Goal: Navigation & Orientation: Find specific page/section

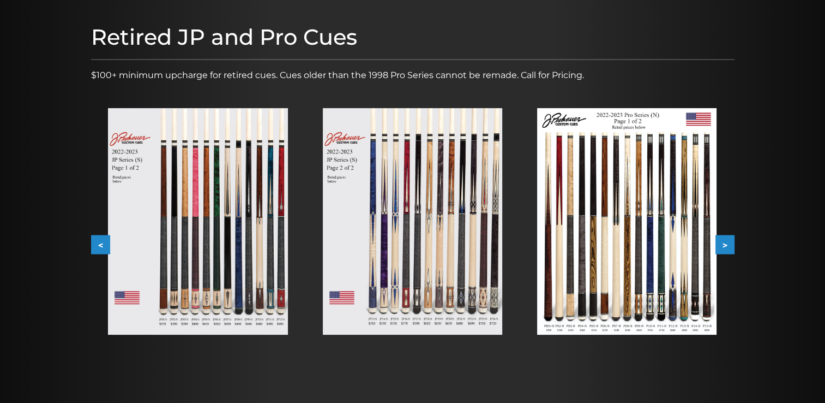
scroll to position [128, 0]
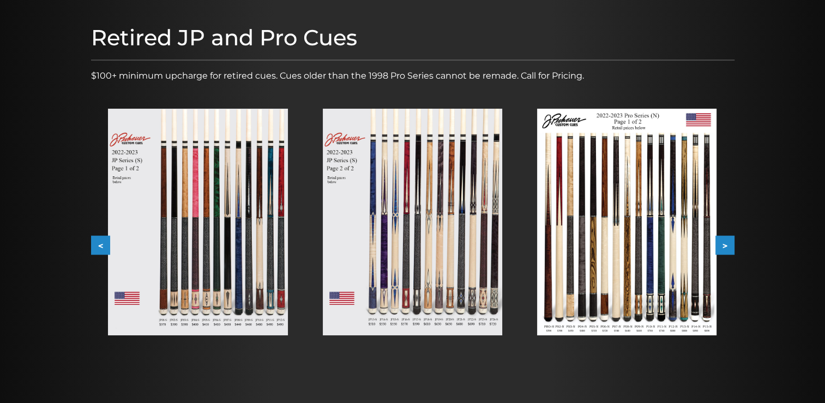
click at [207, 189] on img at bounding box center [197, 222] width 179 height 226
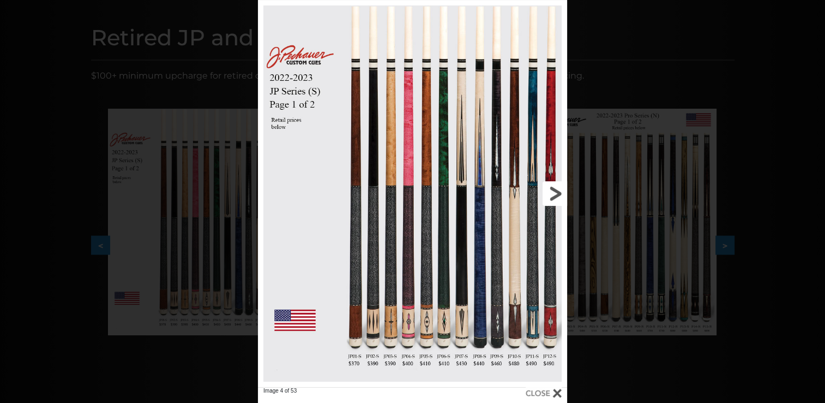
click at [559, 191] on link at bounding box center [497, 193] width 139 height 387
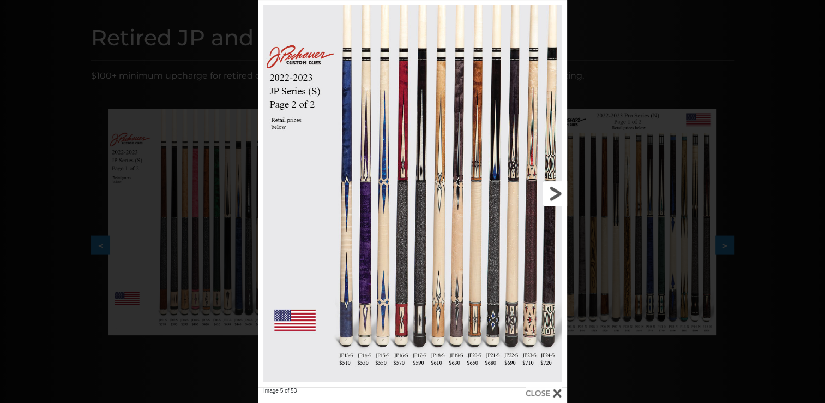
click at [559, 191] on link at bounding box center [497, 193] width 139 height 387
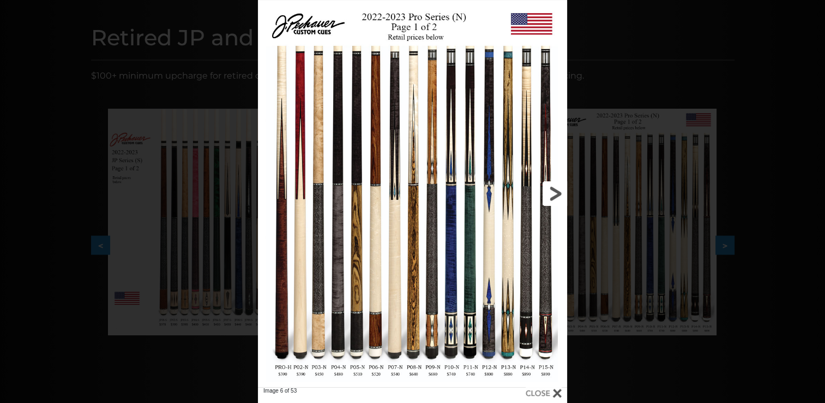
click at [559, 191] on link at bounding box center [497, 193] width 139 height 387
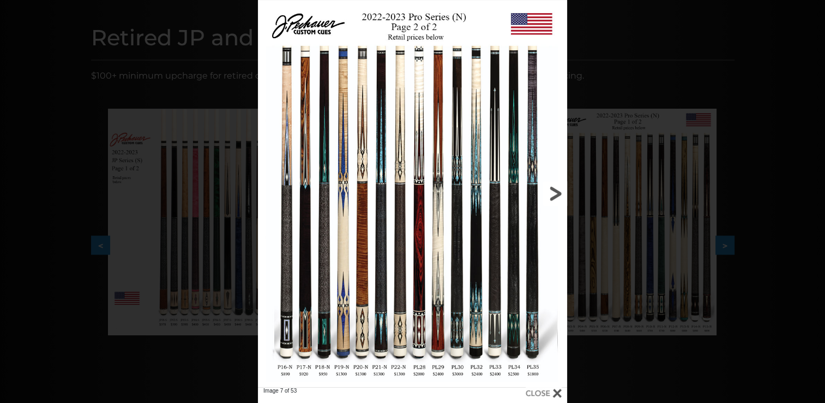
click at [559, 191] on link at bounding box center [497, 193] width 139 height 387
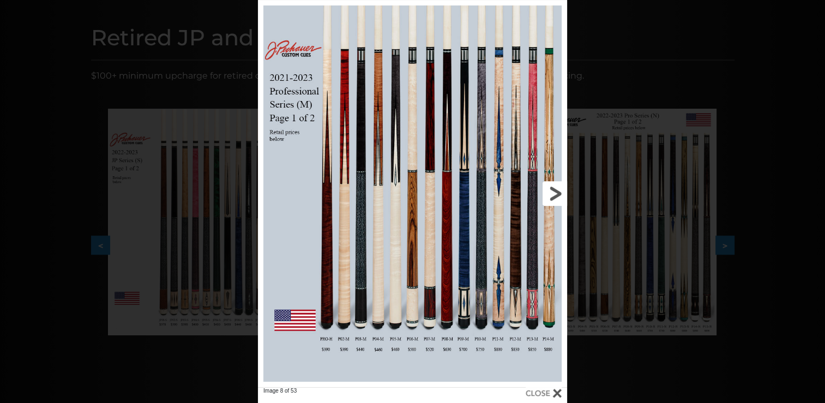
click at [559, 191] on link at bounding box center [497, 193] width 139 height 387
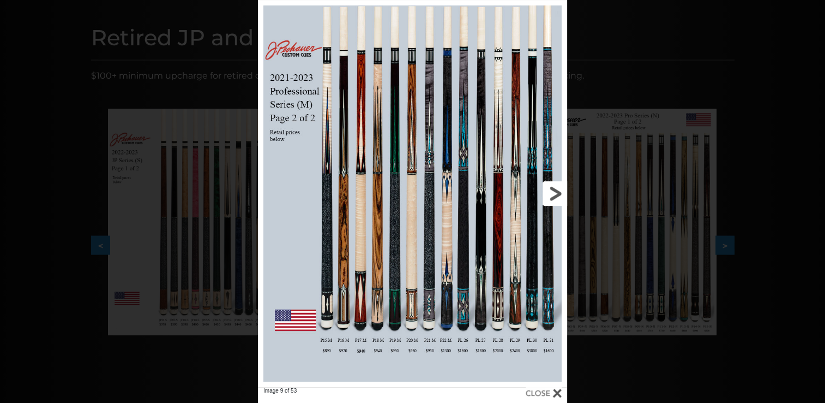
click at [559, 191] on link at bounding box center [497, 193] width 139 height 387
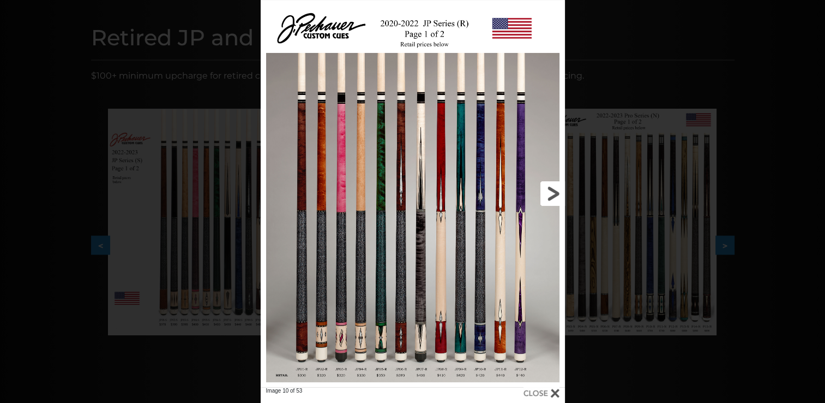
click at [559, 191] on link at bounding box center [496, 193] width 137 height 387
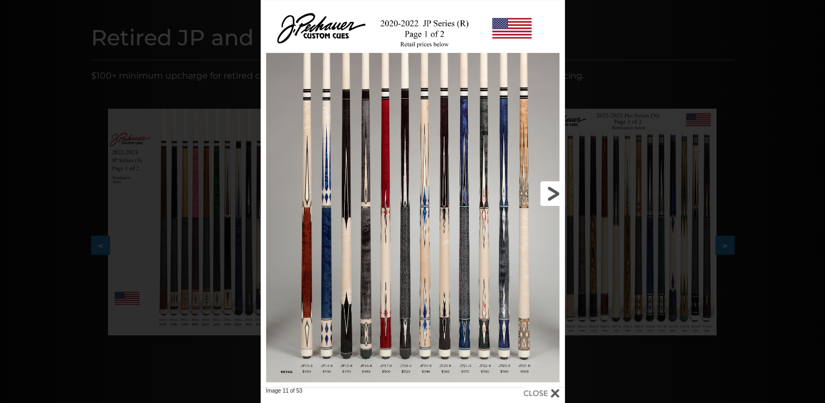
click at [559, 191] on link at bounding box center [496, 193] width 137 height 387
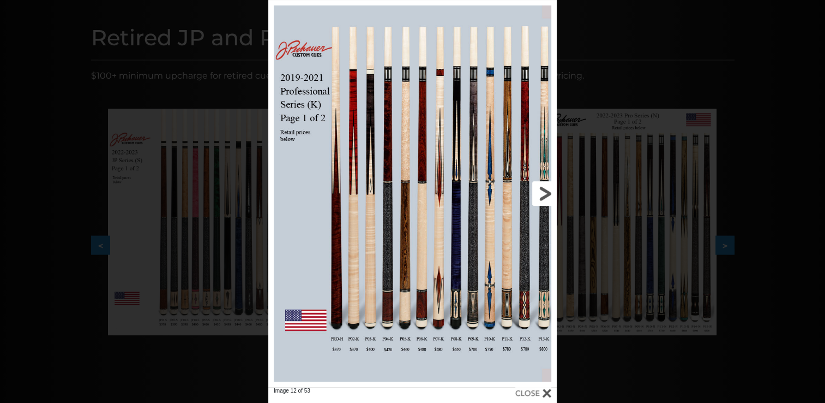
click at [539, 199] on link at bounding box center [492, 193] width 130 height 387
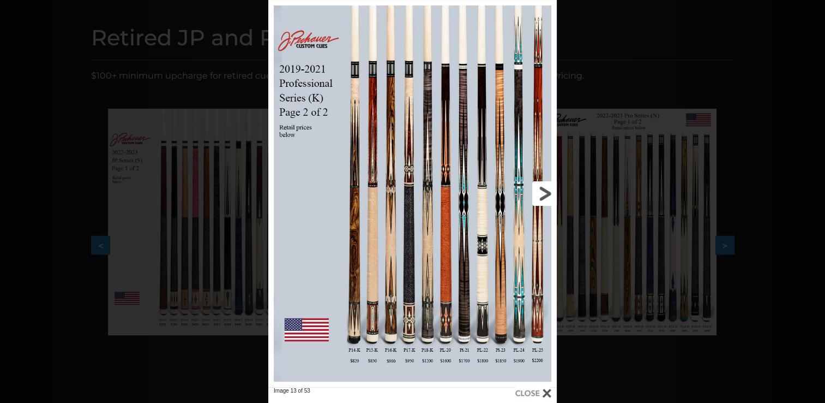
click at [552, 191] on link at bounding box center [492, 193] width 130 height 387
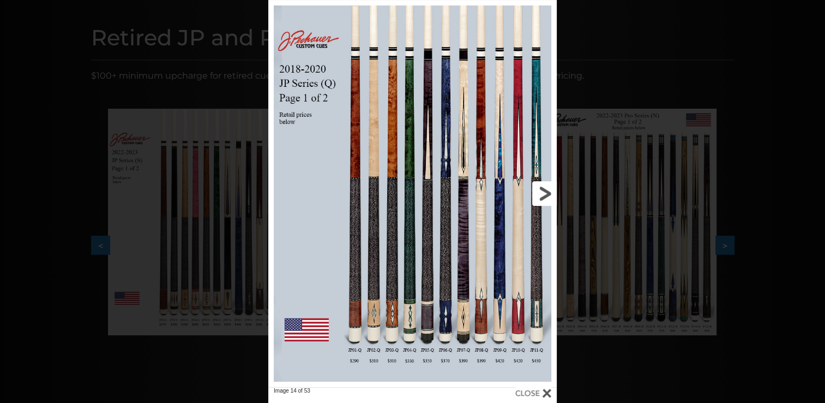
click at [552, 191] on link at bounding box center [492, 193] width 130 height 387
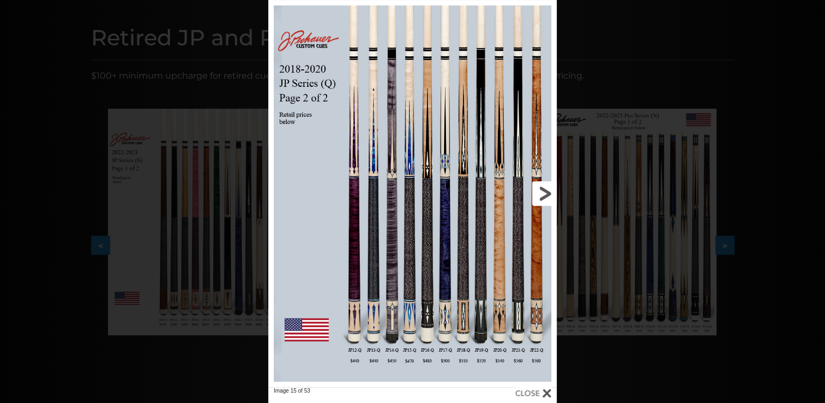
click at [552, 191] on link at bounding box center [492, 193] width 130 height 387
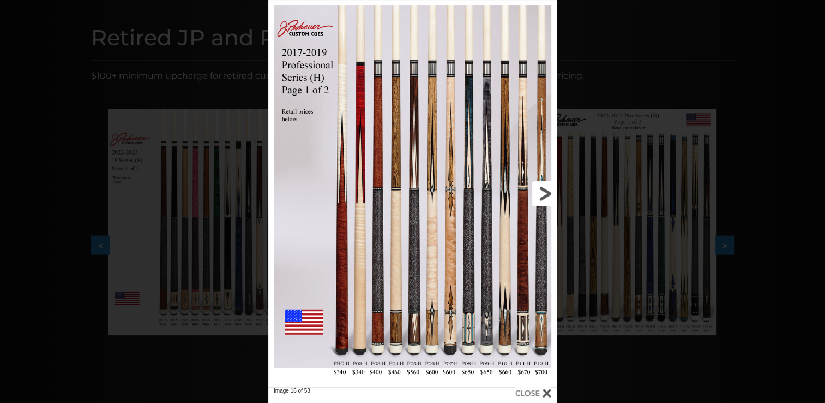
click at [552, 191] on link at bounding box center [492, 193] width 130 height 387
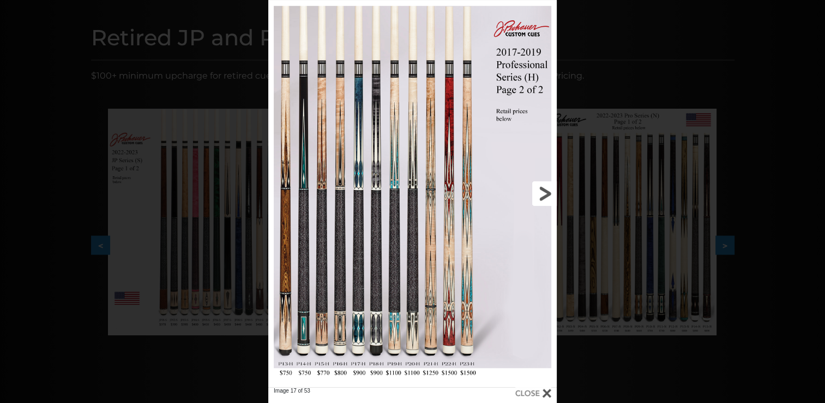
click at [545, 193] on link at bounding box center [492, 193] width 130 height 387
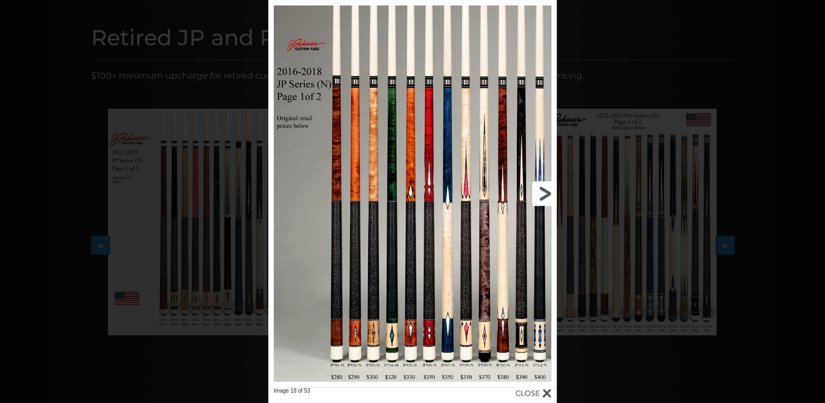
click at [545, 193] on link at bounding box center [492, 193] width 130 height 387
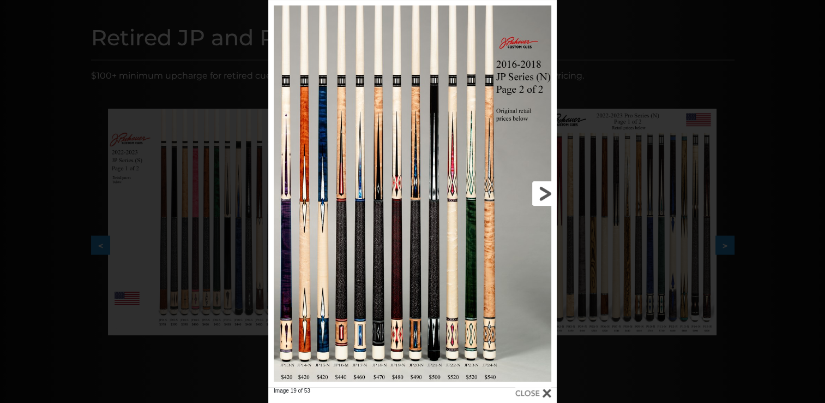
click at [545, 193] on link at bounding box center [492, 193] width 130 height 387
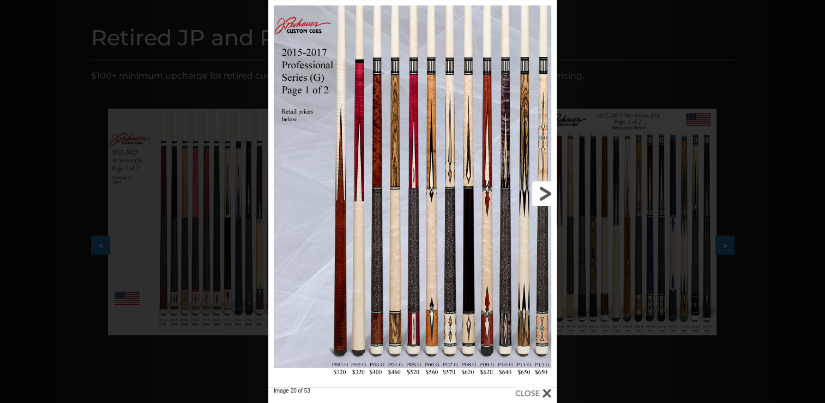
click at [545, 193] on link at bounding box center [492, 193] width 130 height 387
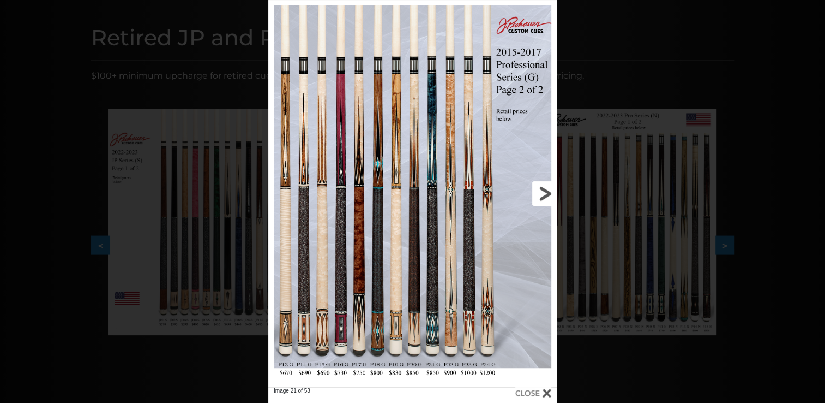
click at [545, 193] on link at bounding box center [492, 193] width 130 height 387
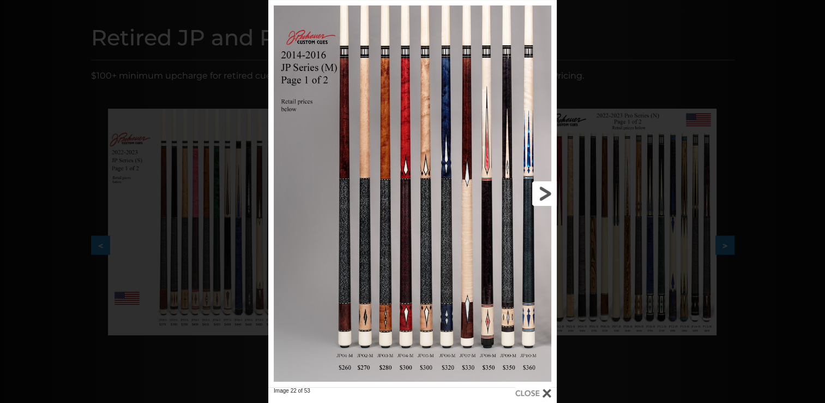
click at [545, 193] on link at bounding box center [492, 193] width 130 height 387
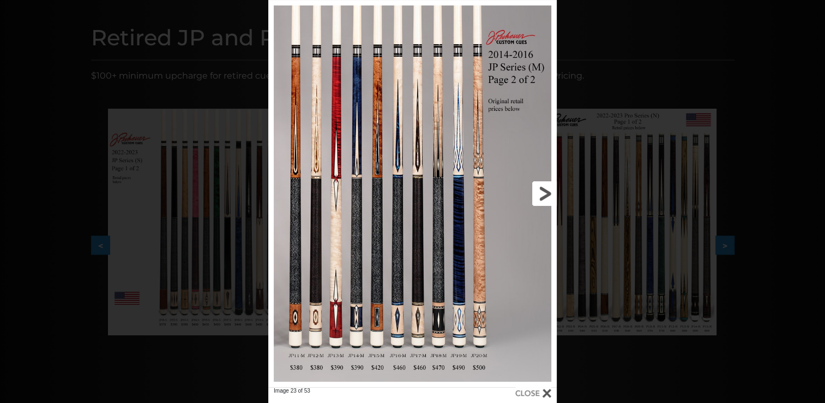
click at [545, 193] on link at bounding box center [492, 193] width 130 height 387
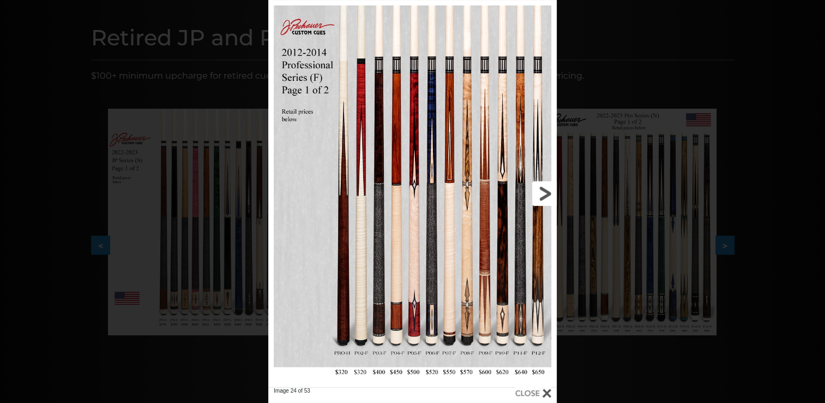
click at [545, 193] on link at bounding box center [492, 193] width 130 height 387
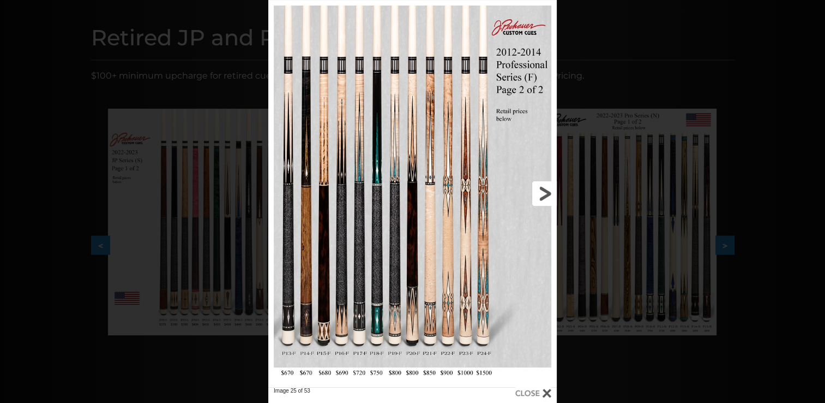
click at [545, 193] on link at bounding box center [492, 193] width 130 height 387
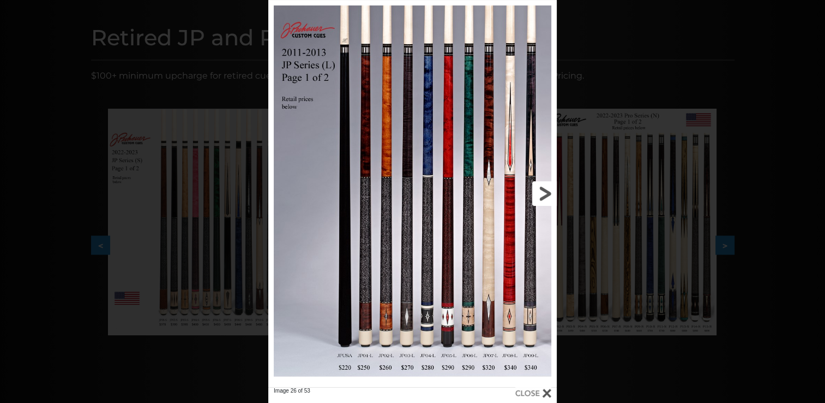
click at [545, 193] on link at bounding box center [492, 193] width 130 height 387
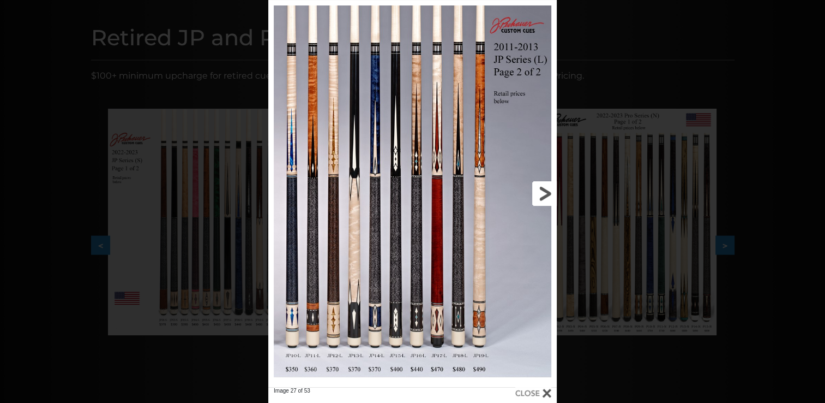
click at [545, 193] on link at bounding box center [492, 193] width 130 height 387
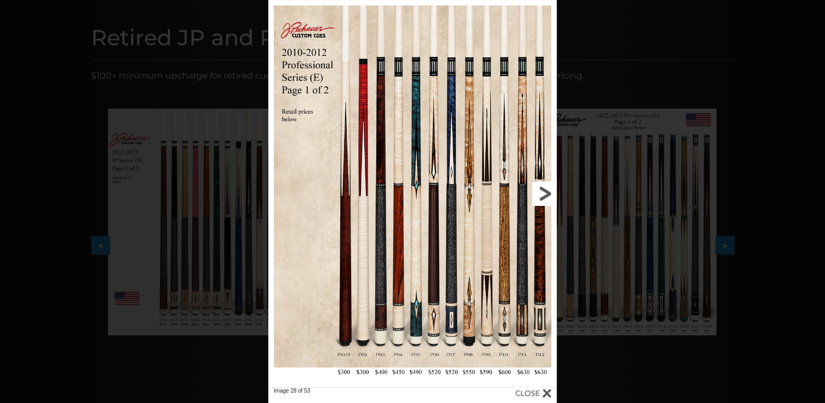
click at [545, 193] on link at bounding box center [492, 193] width 130 height 387
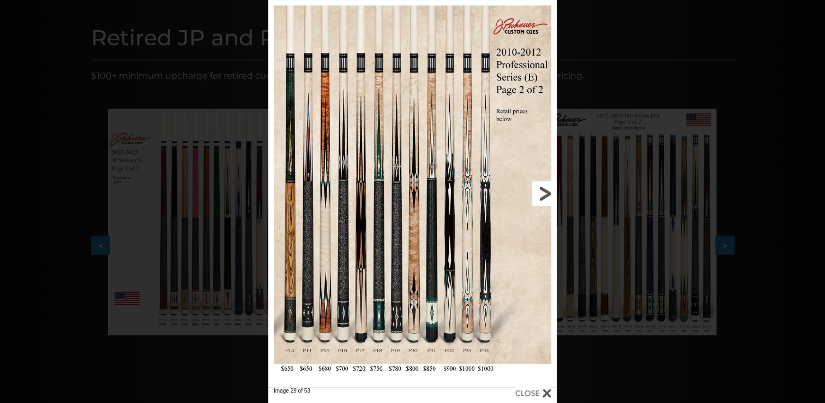
click at [545, 193] on link at bounding box center [492, 193] width 130 height 387
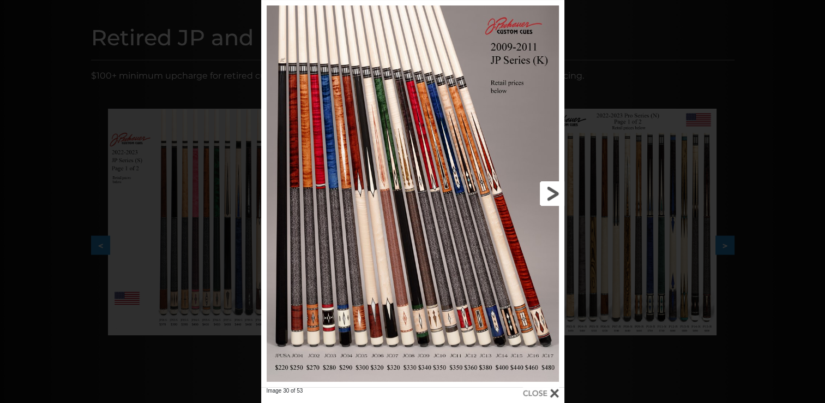
click at [545, 193] on link at bounding box center [496, 193] width 136 height 387
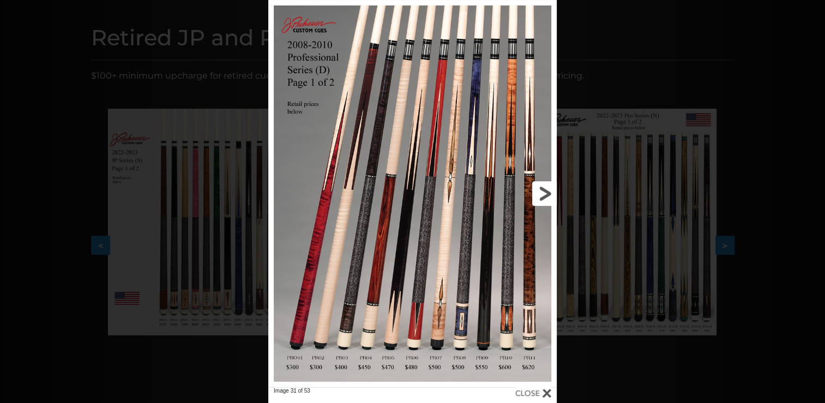
click at [545, 193] on link at bounding box center [492, 193] width 130 height 387
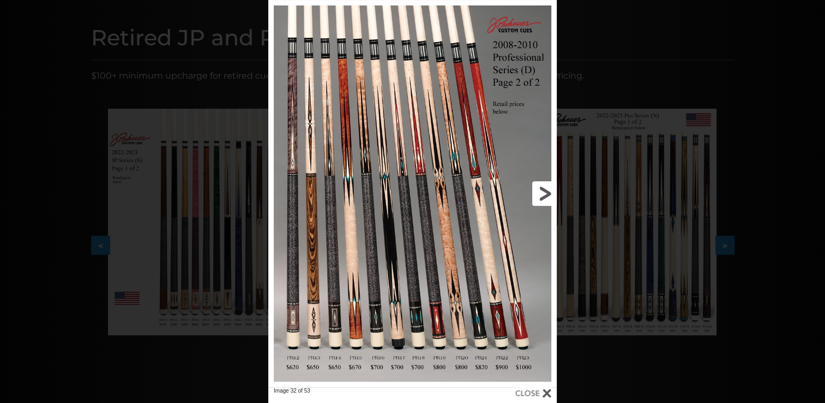
click at [545, 193] on link at bounding box center [492, 193] width 130 height 387
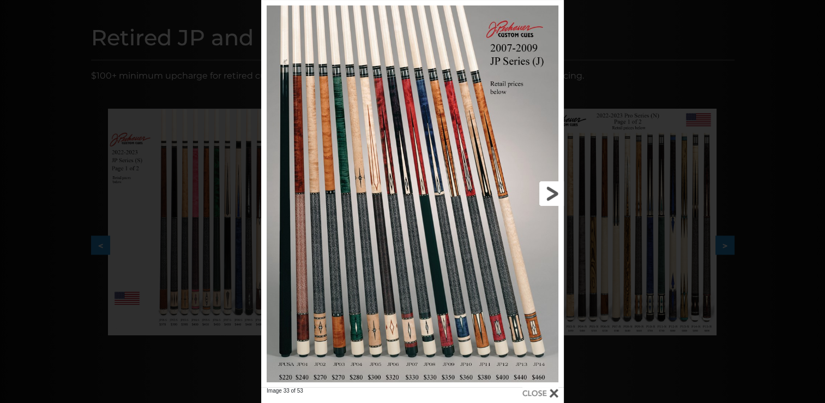
click at [545, 193] on link at bounding box center [496, 193] width 136 height 387
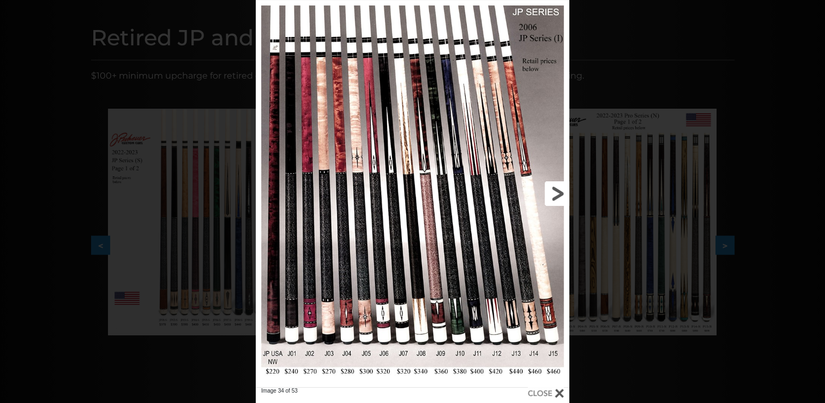
click at [545, 193] on link at bounding box center [498, 193] width 141 height 387
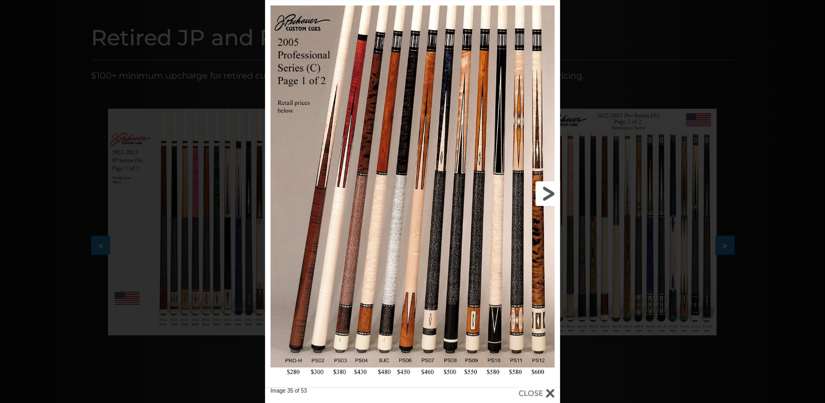
click at [548, 195] on link at bounding box center [494, 193] width 133 height 387
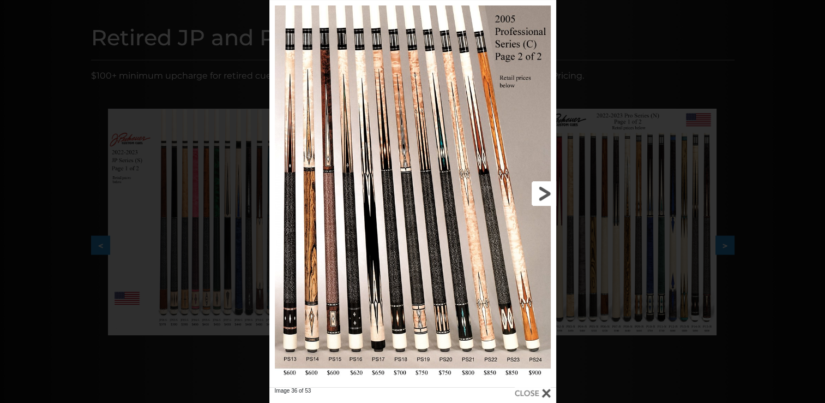
click at [548, 195] on link at bounding box center [491, 193] width 129 height 387
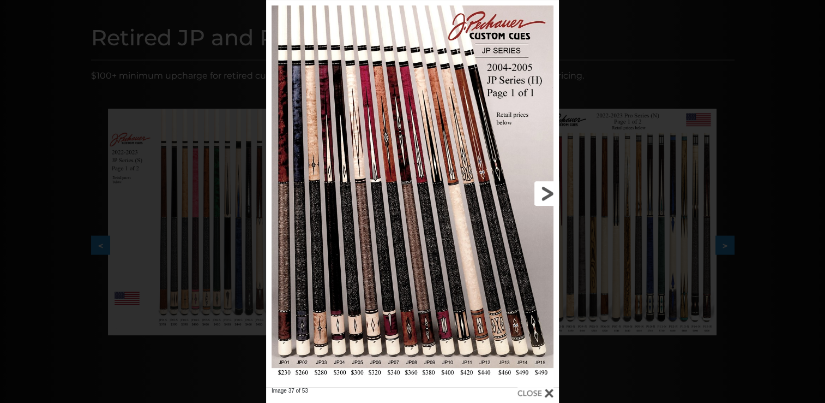
click at [548, 195] on link at bounding box center [493, 193] width 132 height 387
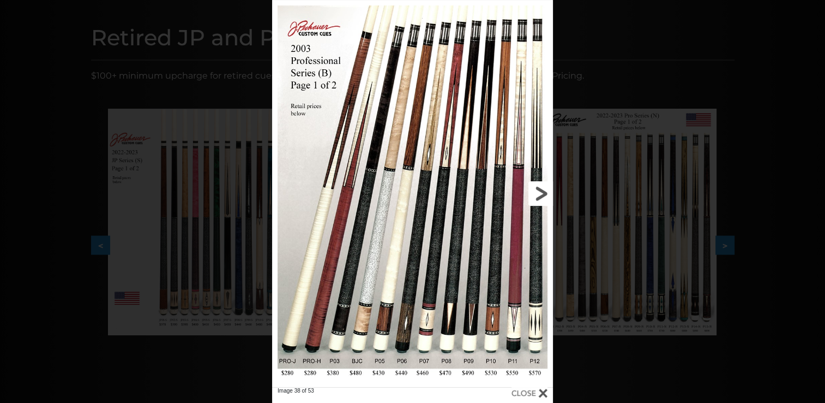
click at [541, 195] on link at bounding box center [490, 193] width 127 height 387
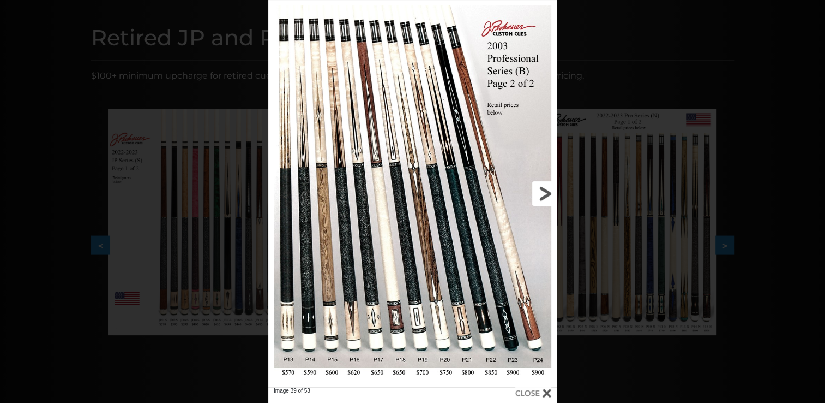
click at [541, 195] on link at bounding box center [492, 193] width 130 height 387
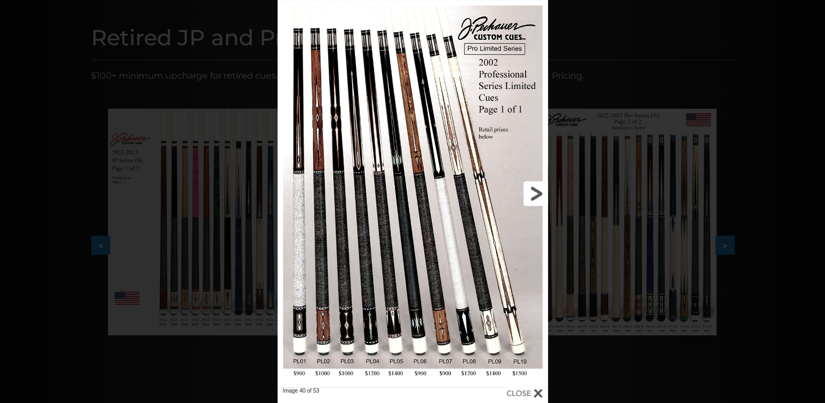
click at [541, 195] on link at bounding box center [487, 193] width 122 height 387
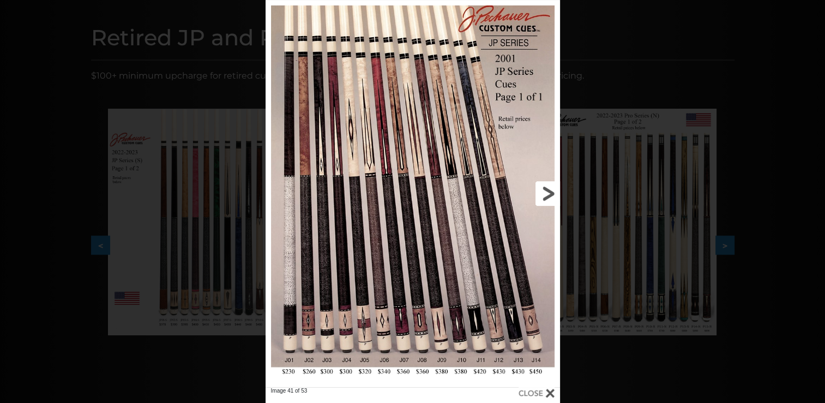
click at [546, 195] on link at bounding box center [494, 193] width 133 height 387
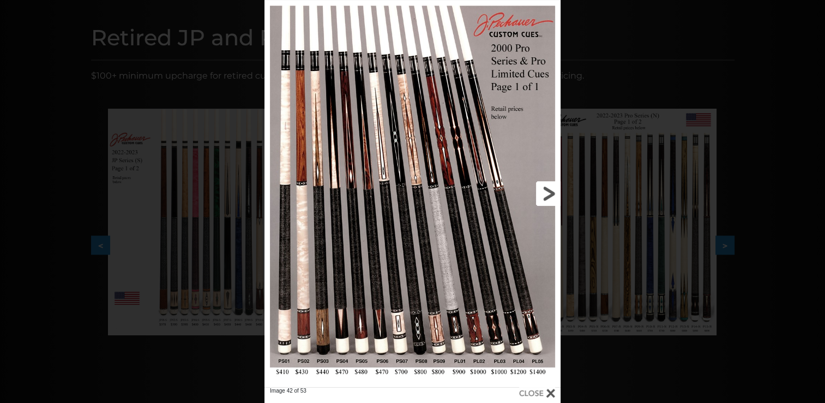
click at [546, 195] on link at bounding box center [494, 193] width 133 height 387
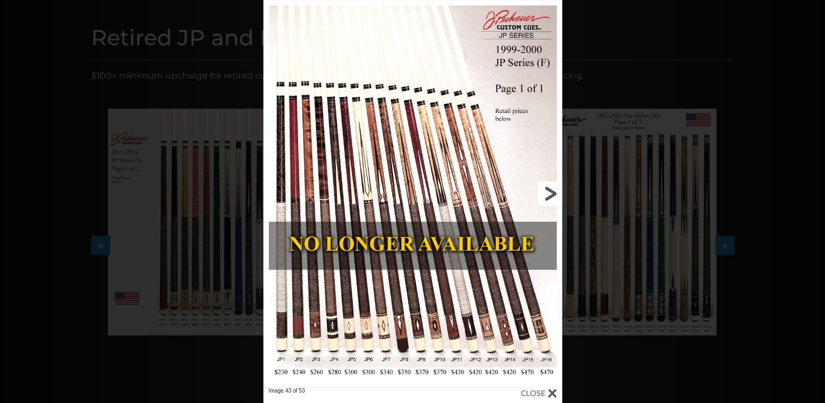
click at [551, 192] on link at bounding box center [495, 193] width 135 height 387
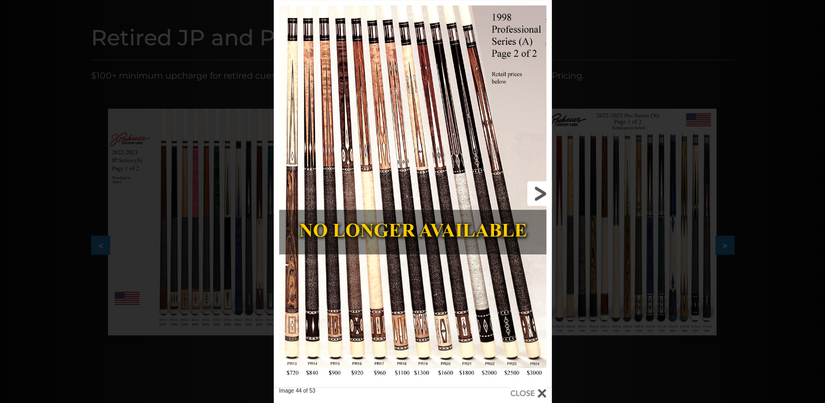
click at [543, 192] on link at bounding box center [489, 193] width 125 height 387
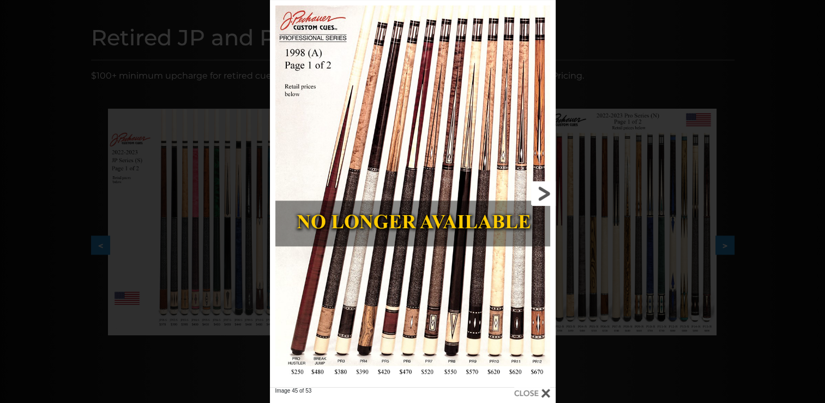
click at [543, 192] on link at bounding box center [491, 193] width 129 height 387
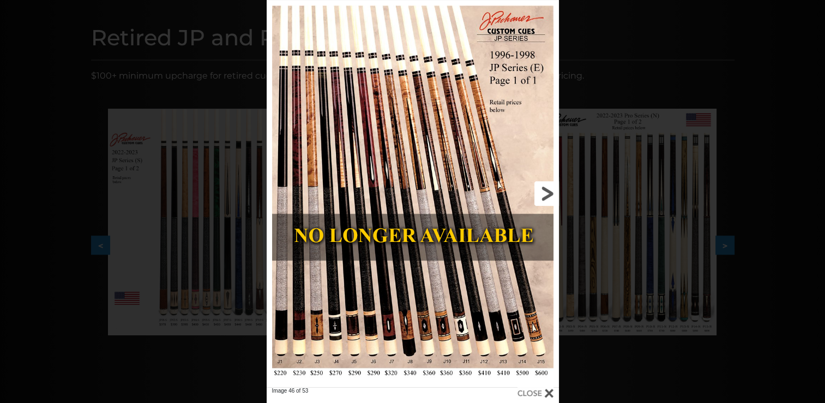
click at [543, 192] on link at bounding box center [492, 193] width 131 height 387
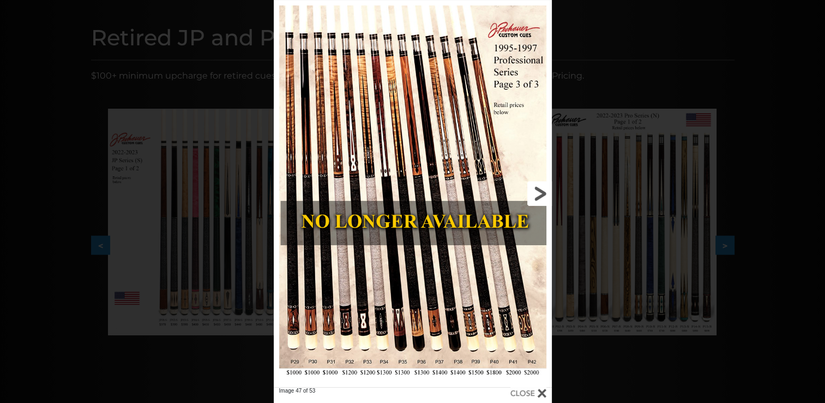
click at [543, 192] on link at bounding box center [489, 193] width 125 height 387
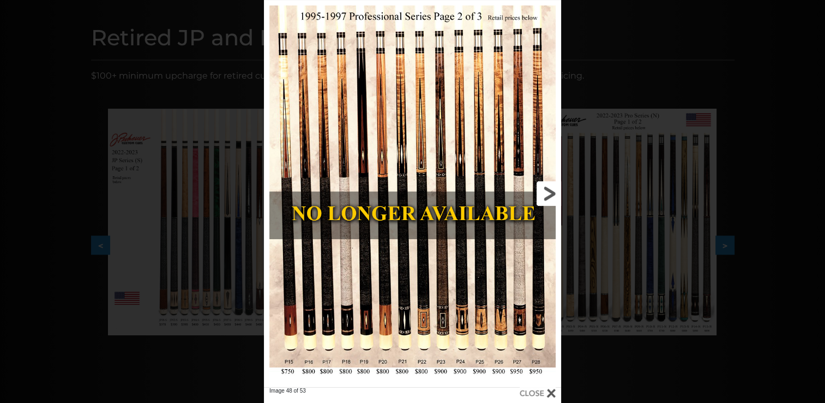
click at [543, 192] on link at bounding box center [495, 193] width 134 height 387
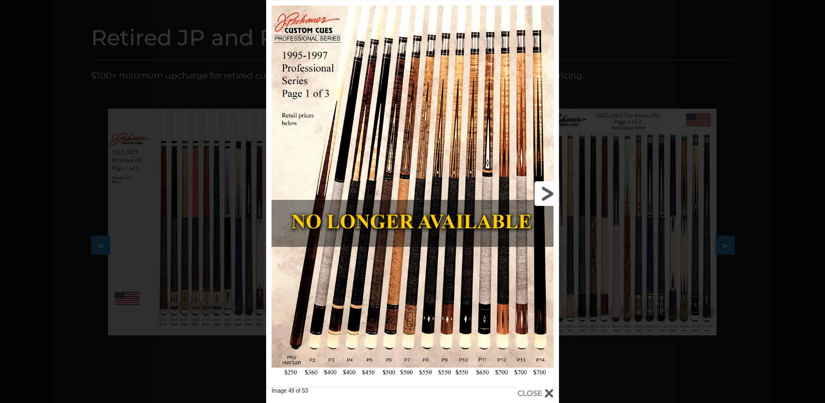
click at [543, 192] on link at bounding box center [493, 193] width 132 height 387
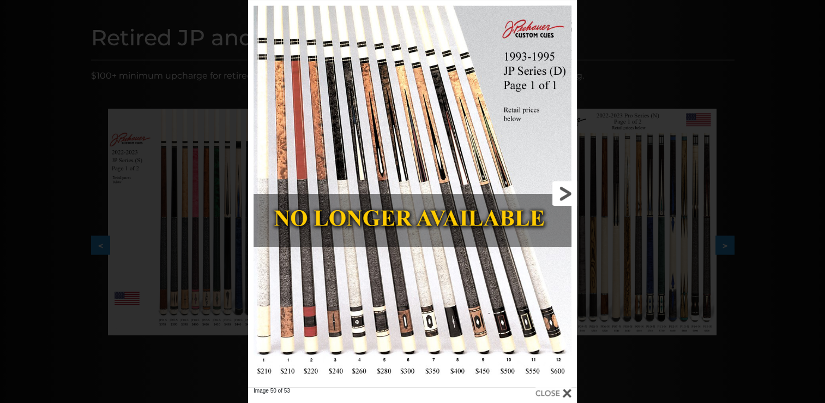
click at [561, 193] on link at bounding box center [503, 193] width 148 height 387
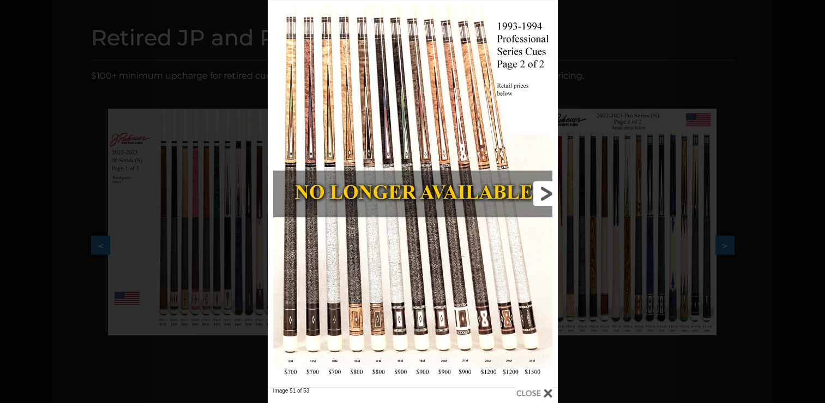
click at [539, 193] on link at bounding box center [492, 193] width 130 height 387
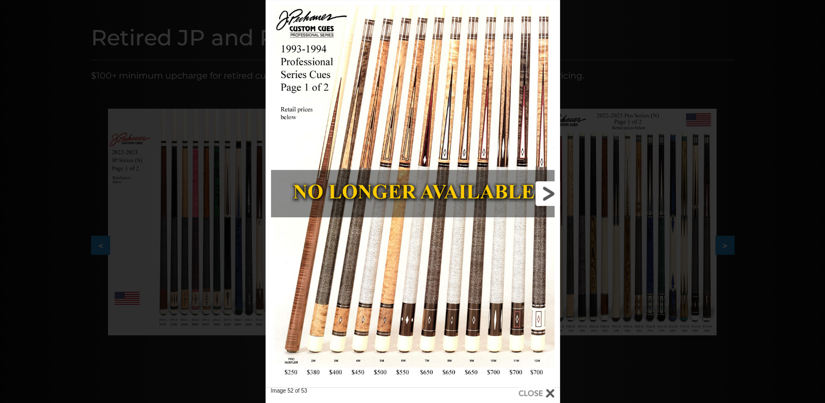
click at [549, 193] on link at bounding box center [494, 193] width 133 height 387
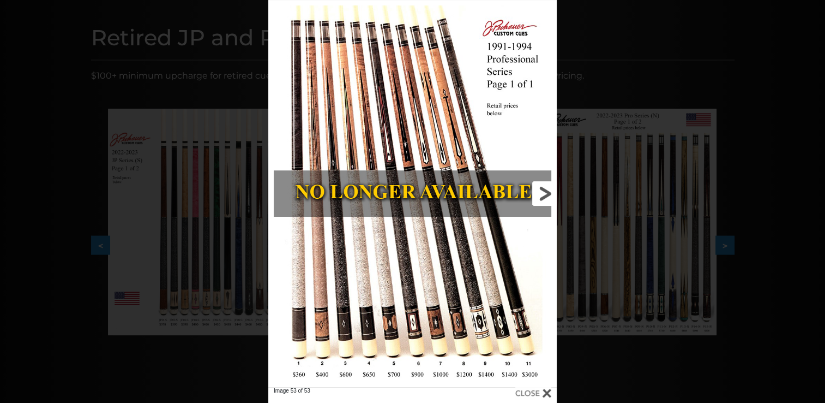
click at [540, 197] on link at bounding box center [492, 193] width 130 height 387
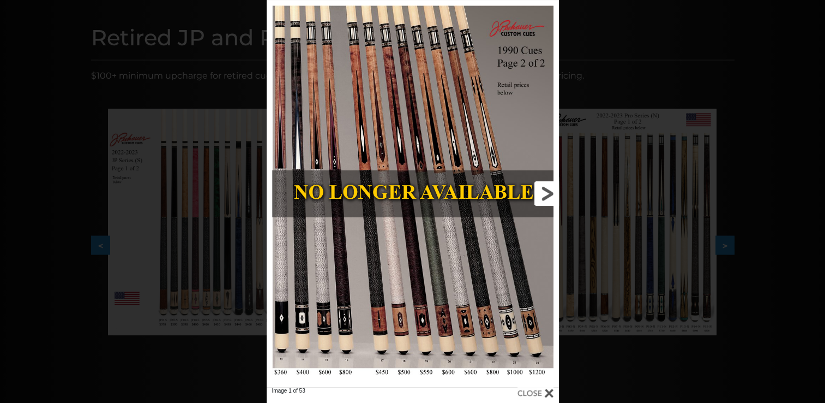
click at [540, 197] on link at bounding box center [492, 193] width 131 height 387
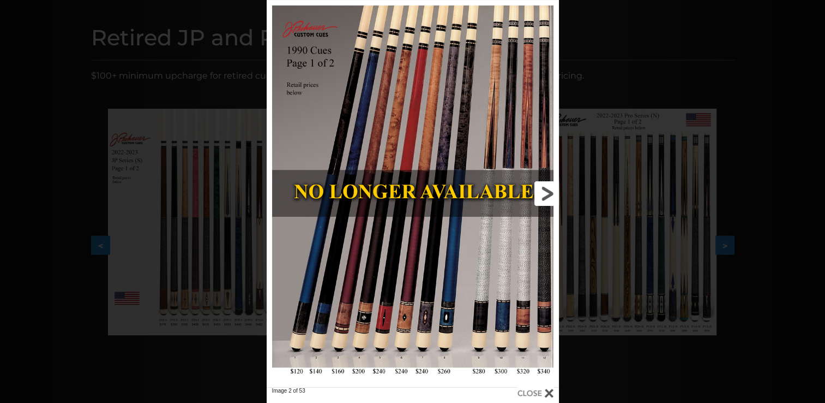
click at [550, 197] on link at bounding box center [492, 193] width 131 height 387
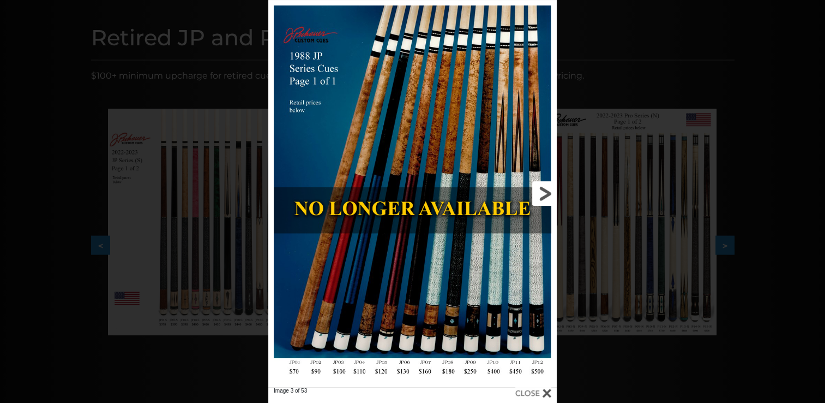
click at [546, 193] on link at bounding box center [492, 193] width 130 height 387
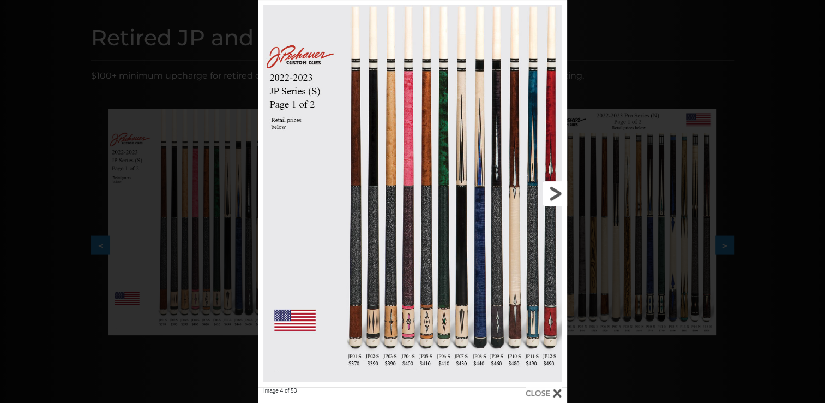
click at [546, 193] on link at bounding box center [497, 193] width 139 height 387
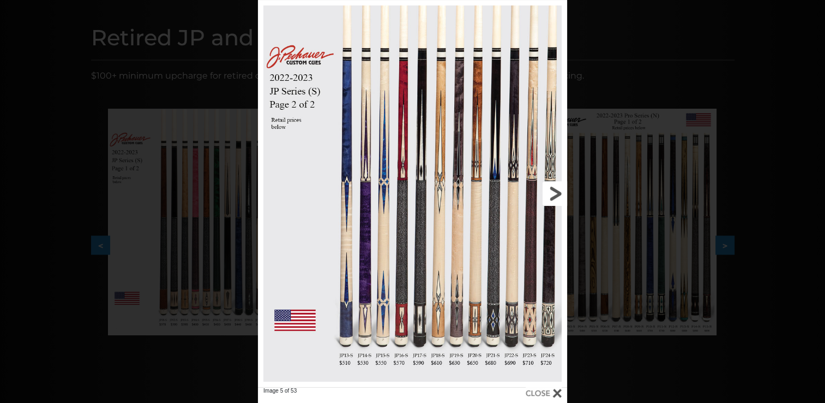
click at [546, 193] on link at bounding box center [497, 193] width 139 height 387
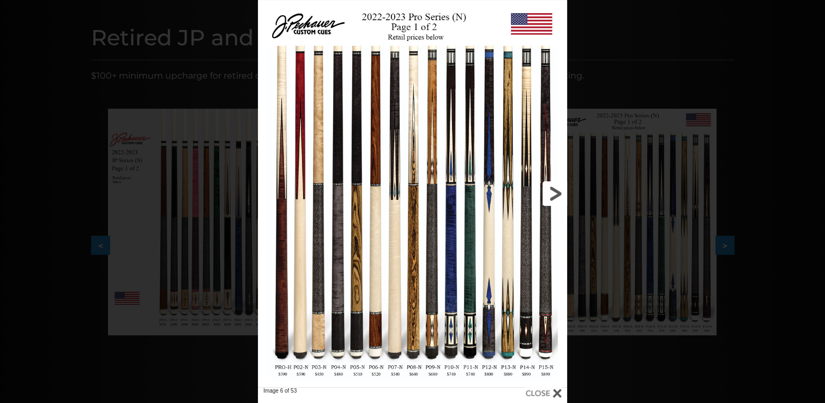
click at [546, 193] on link at bounding box center [497, 193] width 139 height 387
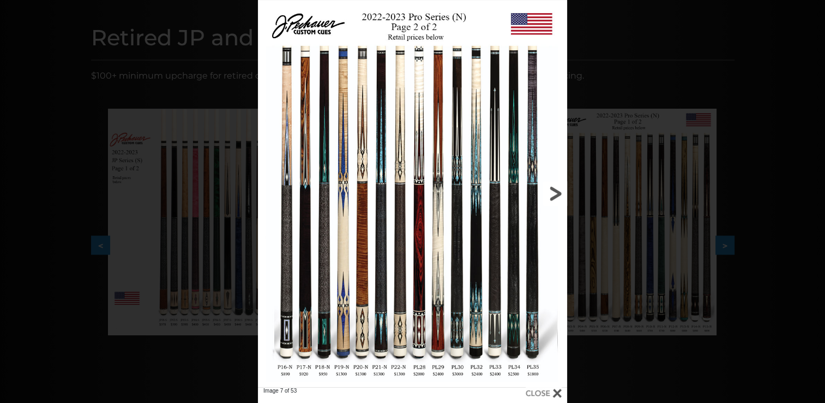
click at [546, 193] on link at bounding box center [497, 193] width 139 height 387
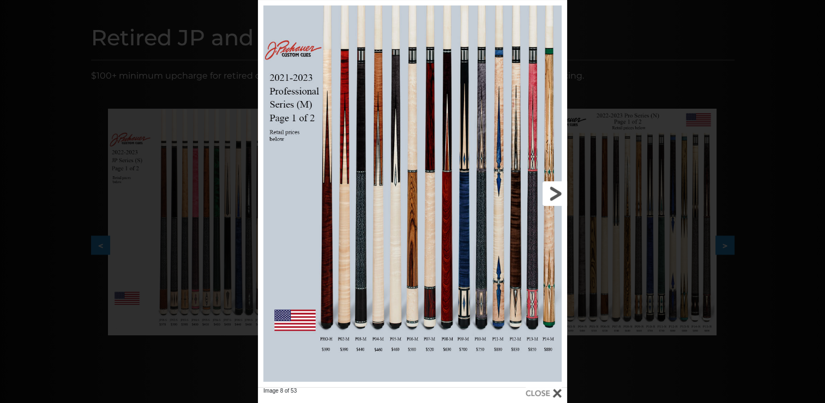
click at [554, 193] on link at bounding box center [497, 193] width 139 height 387
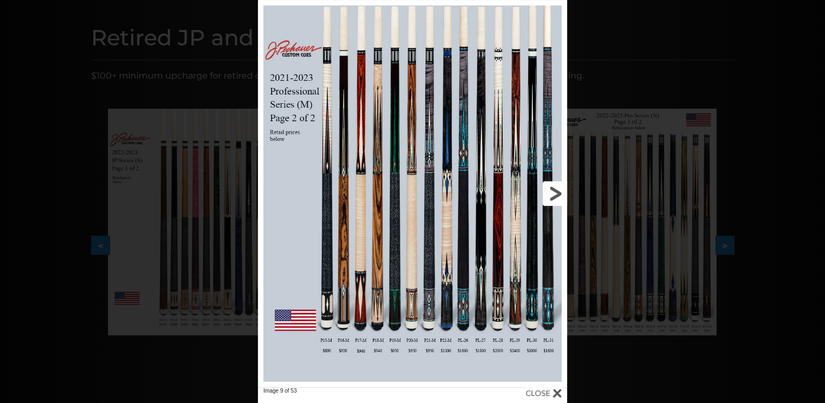
click at [554, 193] on link at bounding box center [497, 193] width 139 height 387
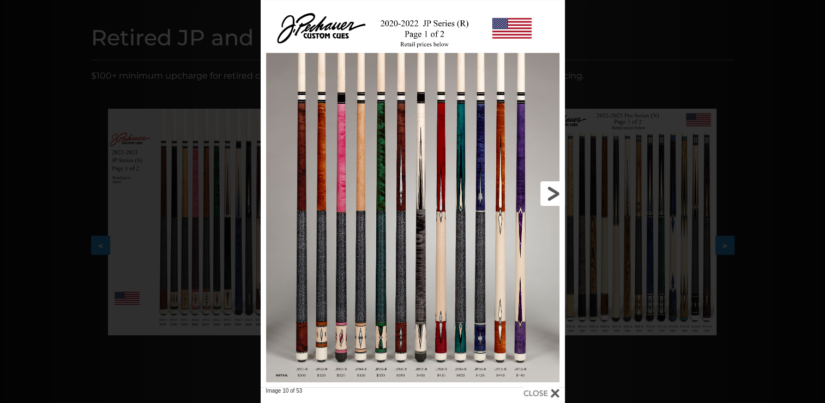
click at [554, 193] on link at bounding box center [496, 193] width 137 height 387
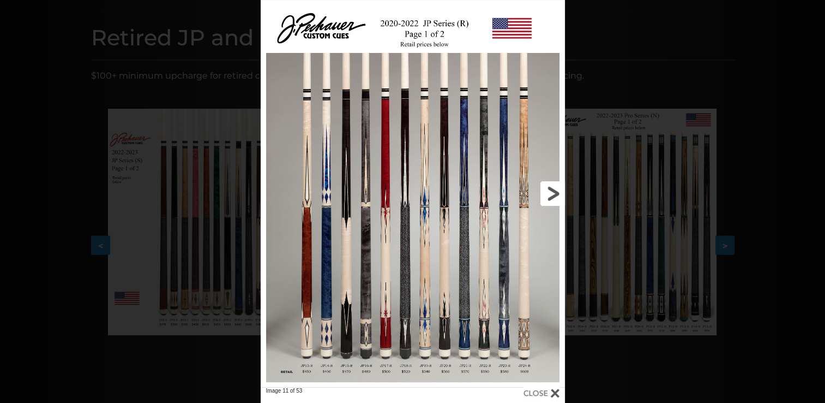
click at [554, 193] on link at bounding box center [496, 193] width 137 height 387
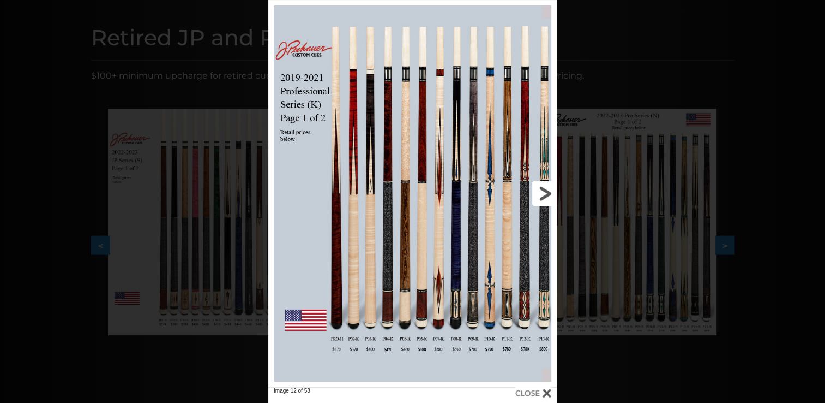
click at [540, 196] on link at bounding box center [492, 193] width 130 height 387
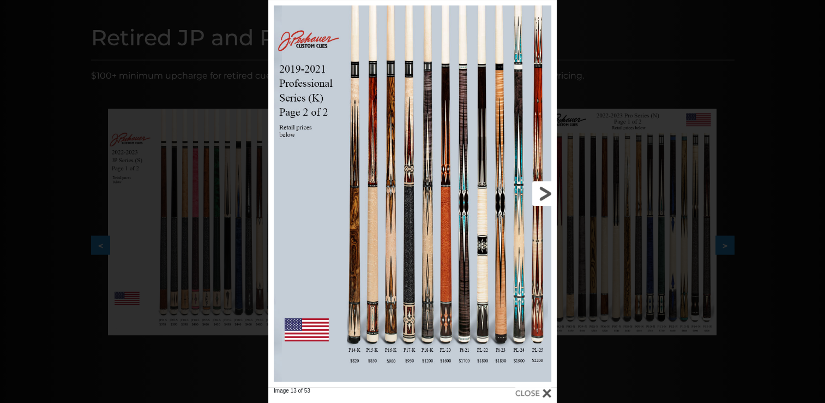
click at [549, 194] on link at bounding box center [492, 193] width 130 height 387
